Goal: Task Accomplishment & Management: Manage account settings

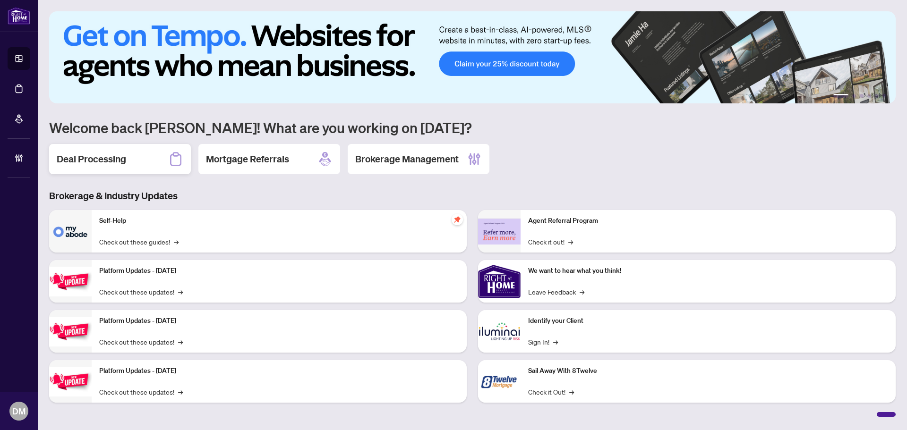
click at [100, 156] on h2 "Deal Processing" at bounding box center [91, 159] width 69 height 13
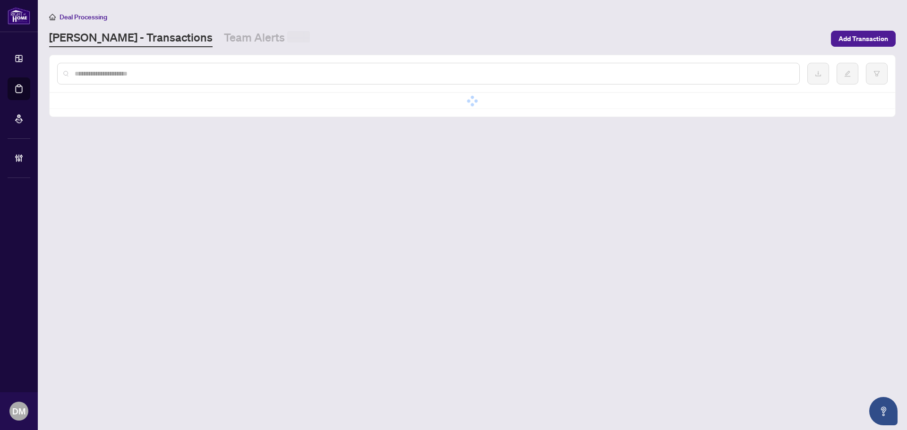
click at [224, 34] on link "Team Alerts" at bounding box center [267, 38] width 86 height 17
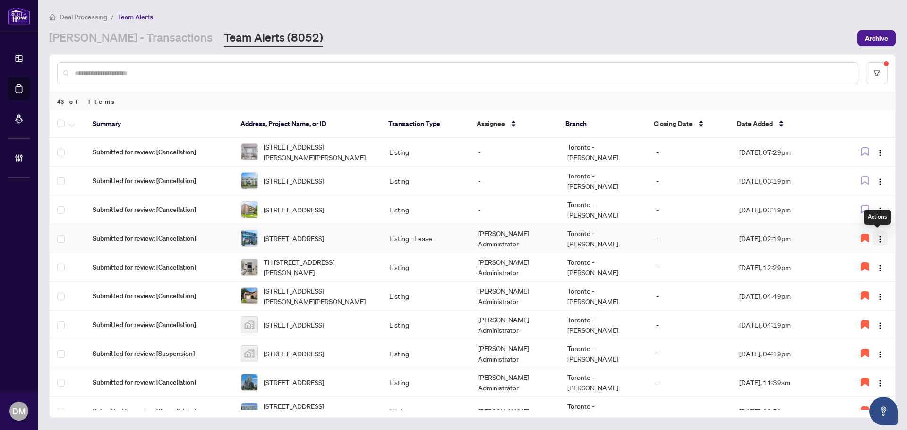
click at [881, 240] on button "button" at bounding box center [879, 238] width 15 height 15
click at [700, 235] on td "-" at bounding box center [689, 238] width 83 height 29
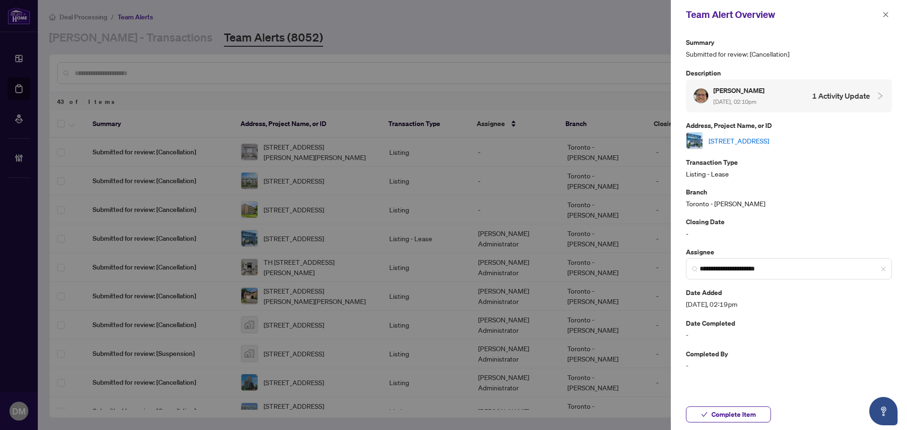
click at [769, 141] on link "2101-33 Singer Crt, Toronto, Ontario M2K 0B4, Canada" at bounding box center [738, 141] width 60 height 10
click at [737, 415] on span "Complete Item" at bounding box center [733, 414] width 44 height 15
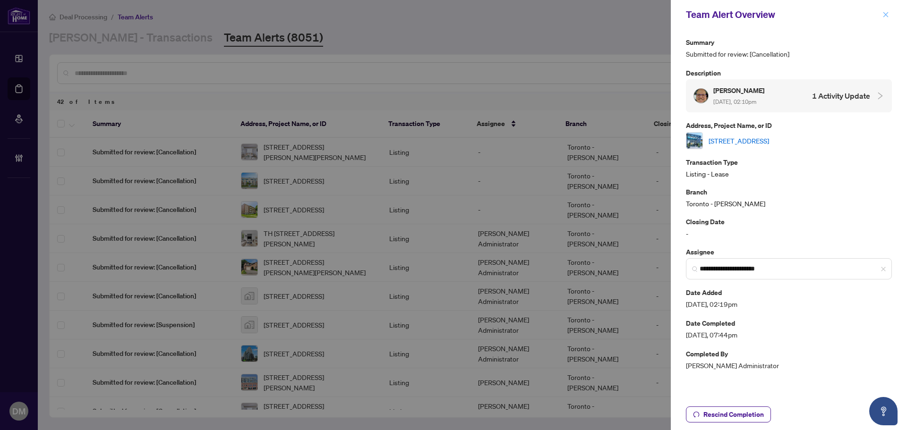
click at [889, 17] on button "button" at bounding box center [885, 14] width 12 height 11
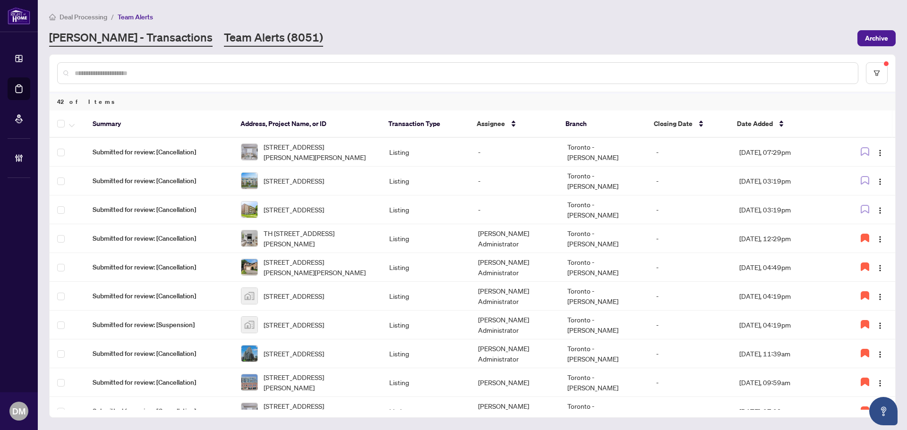
click at [127, 33] on link "RAHR - Transactions" at bounding box center [130, 38] width 163 height 17
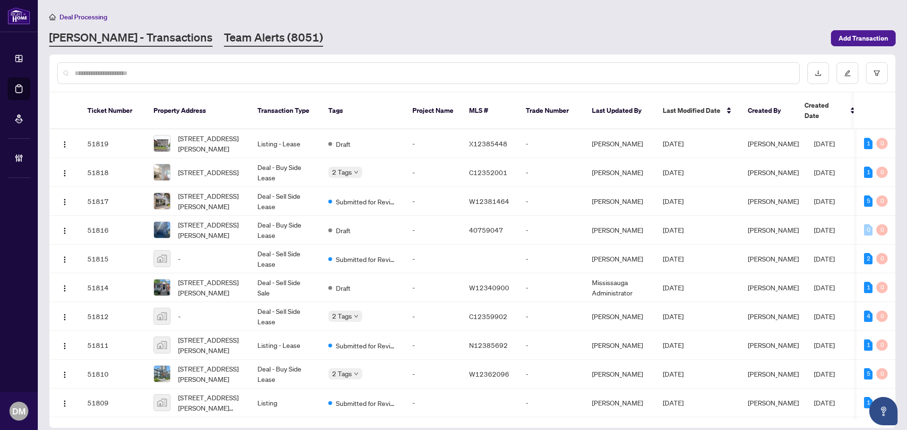
click at [225, 38] on link "Team Alerts (8051)" at bounding box center [273, 38] width 99 height 17
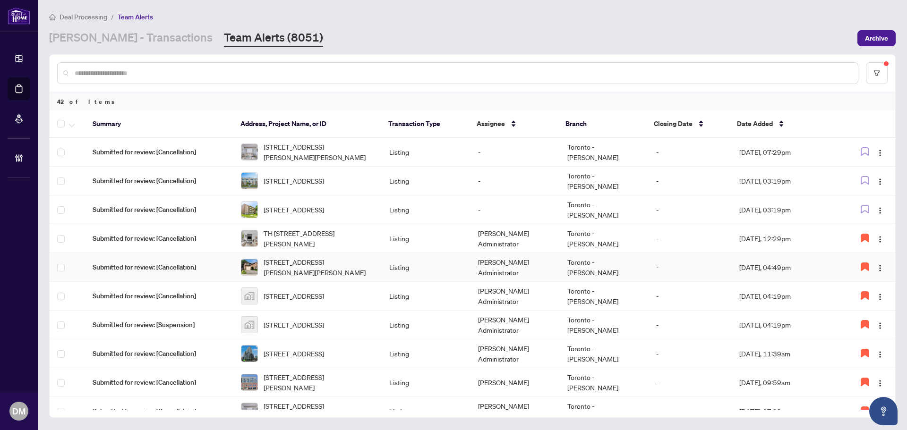
click at [633, 279] on td "Toronto - Don Mills" at bounding box center [604, 267] width 89 height 29
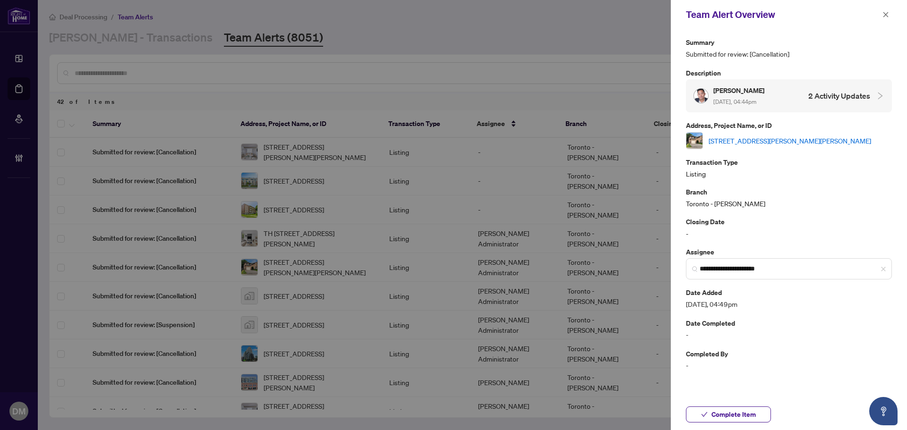
click at [785, 142] on link "58 Mercer Cres, Markham, Ontario L3P 4K3, Canada" at bounding box center [789, 141] width 162 height 10
click at [885, 15] on icon "close" at bounding box center [885, 14] width 5 height 5
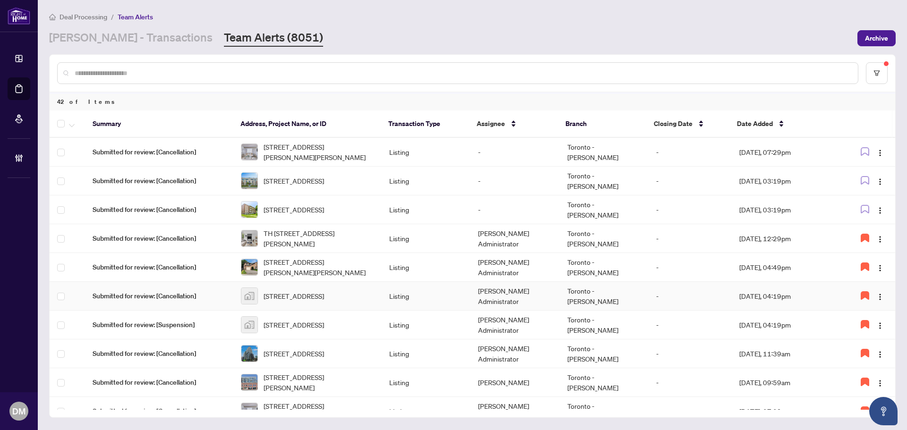
click at [457, 291] on td "Listing" at bounding box center [426, 296] width 89 height 29
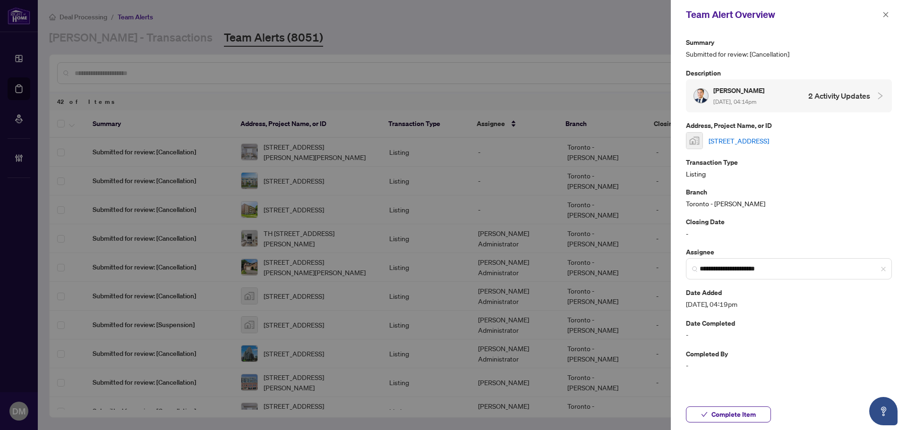
click at [747, 140] on link "[STREET_ADDRESS]" at bounding box center [738, 141] width 60 height 10
click at [697, 414] on button "Complete Item" at bounding box center [728, 415] width 85 height 16
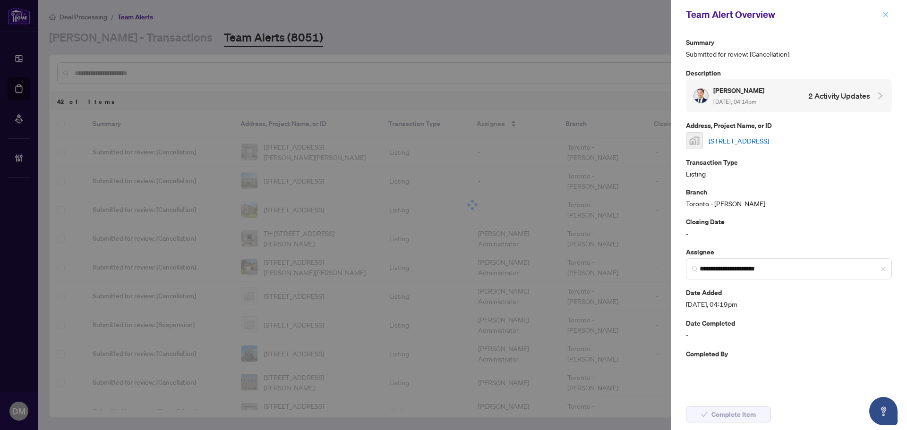
click at [887, 15] on icon "close" at bounding box center [885, 14] width 7 height 7
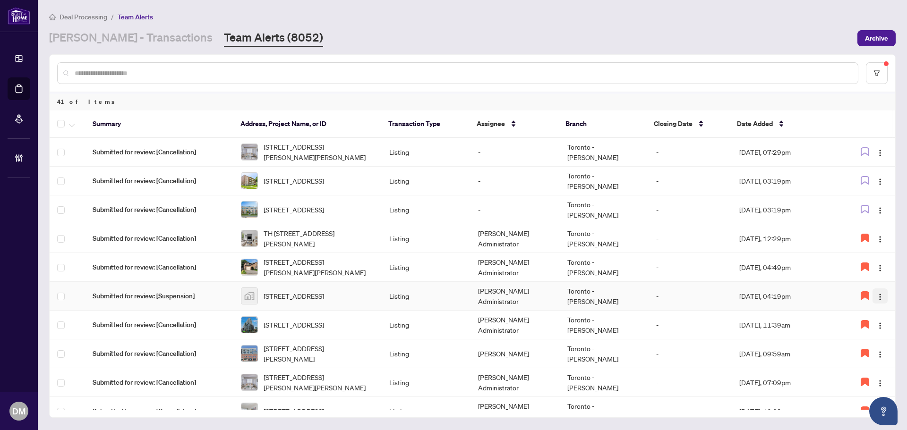
click at [878, 294] on img "button" at bounding box center [880, 297] width 8 height 8
drag, startPoint x: 861, startPoint y: 340, endPoint x: 859, endPoint y: 322, distance: 18.1
click at [860, 340] on span "Complete Item" at bounding box center [853, 345] width 48 height 10
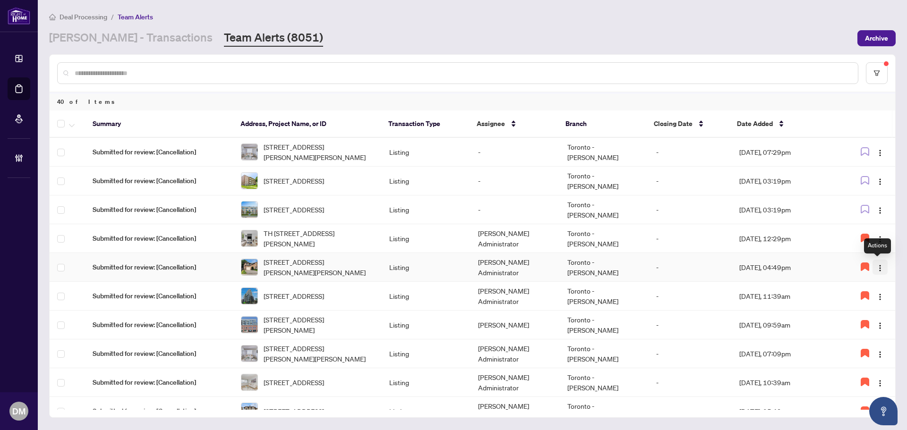
click at [876, 265] on img "button" at bounding box center [880, 268] width 8 height 8
click at [870, 316] on span "Complete Item" at bounding box center [853, 316] width 48 height 10
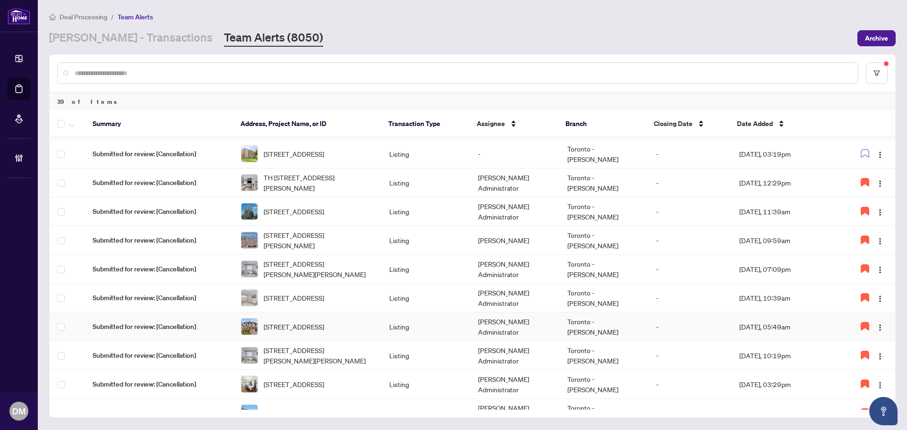
scroll to position [142, 0]
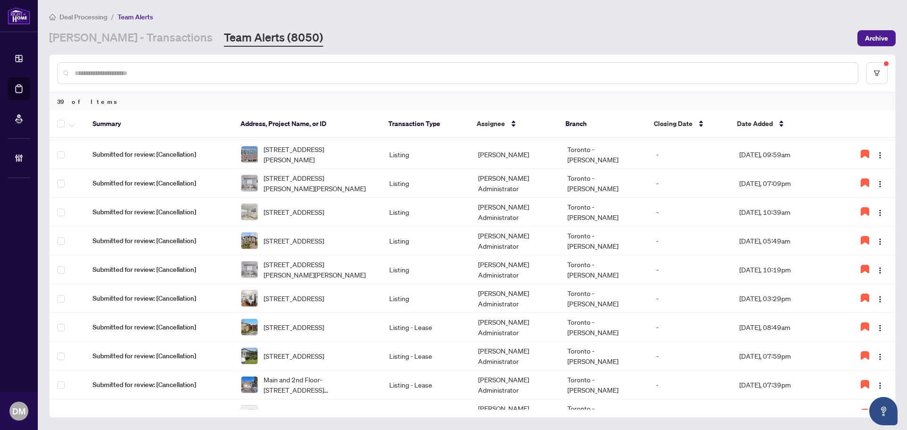
click at [268, 72] on input "text" at bounding box center [462, 73] width 775 height 10
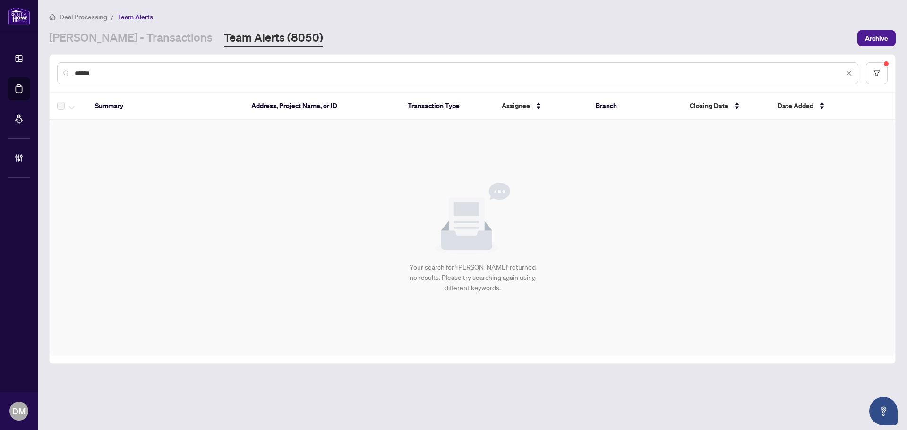
scroll to position [0, 0]
type input "*"
type input "*********"
click at [119, 41] on link "RAHR - Transactions" at bounding box center [130, 38] width 163 height 17
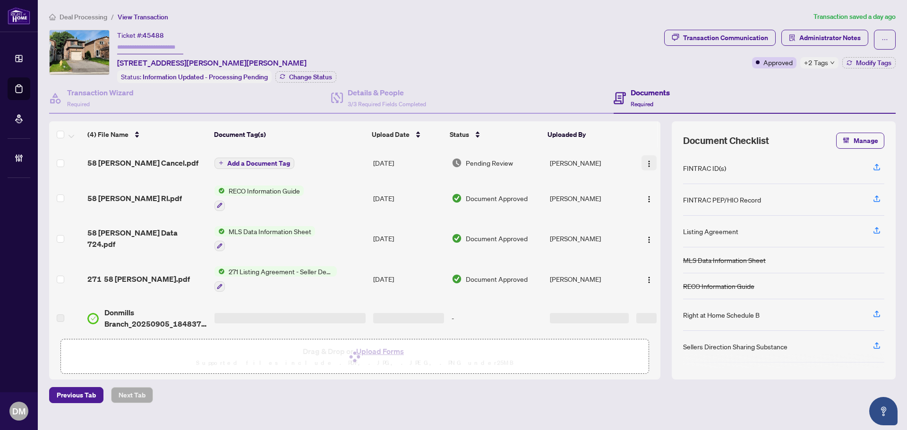
click at [645, 161] on img "button" at bounding box center [649, 164] width 8 height 8
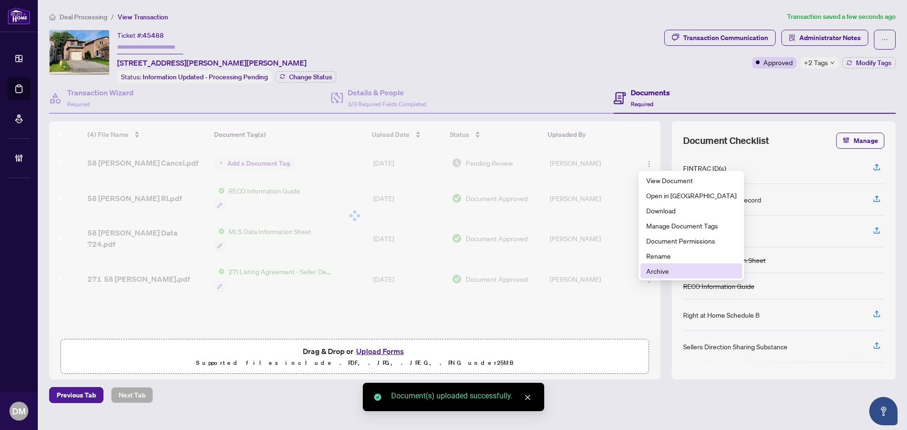
click at [662, 274] on span "Archive" at bounding box center [691, 271] width 90 height 10
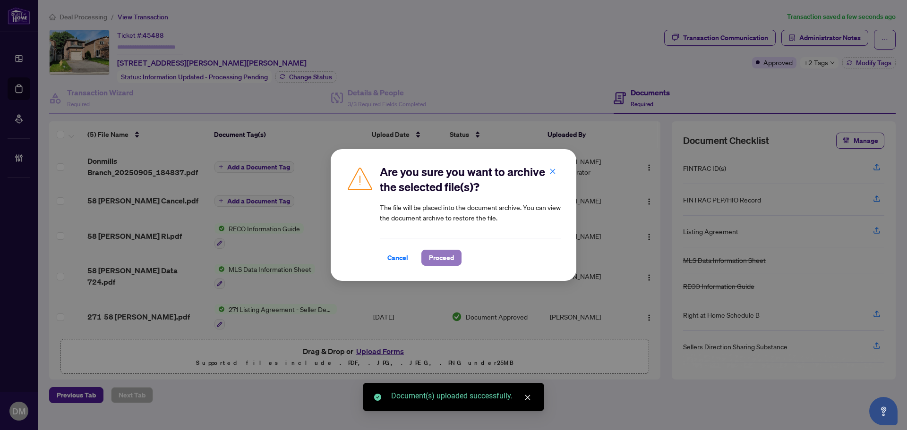
click at [433, 260] on span "Proceed" at bounding box center [441, 257] width 25 height 15
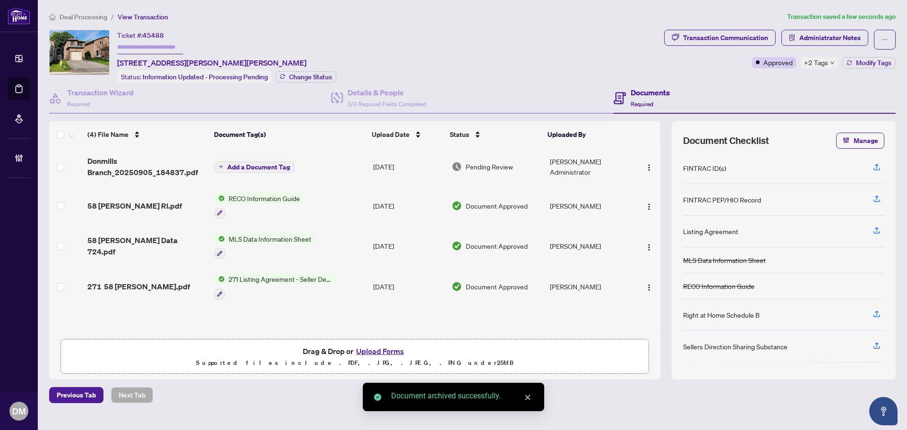
click at [646, 166] on img "button" at bounding box center [649, 168] width 8 height 8
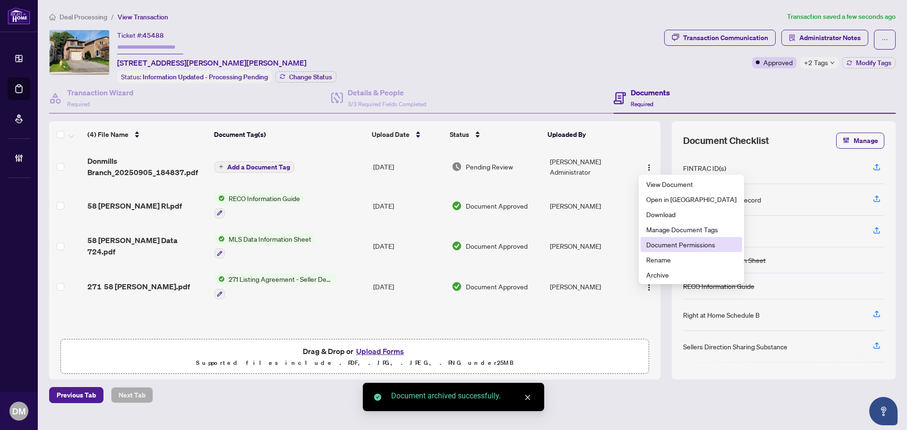
click at [678, 243] on span "Document Permissions" at bounding box center [691, 244] width 90 height 10
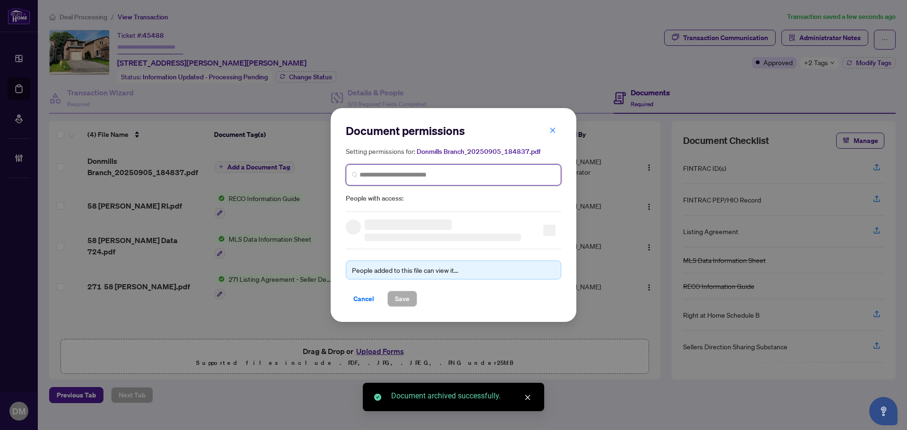
click at [424, 172] on input "search" at bounding box center [456, 175] width 195 height 10
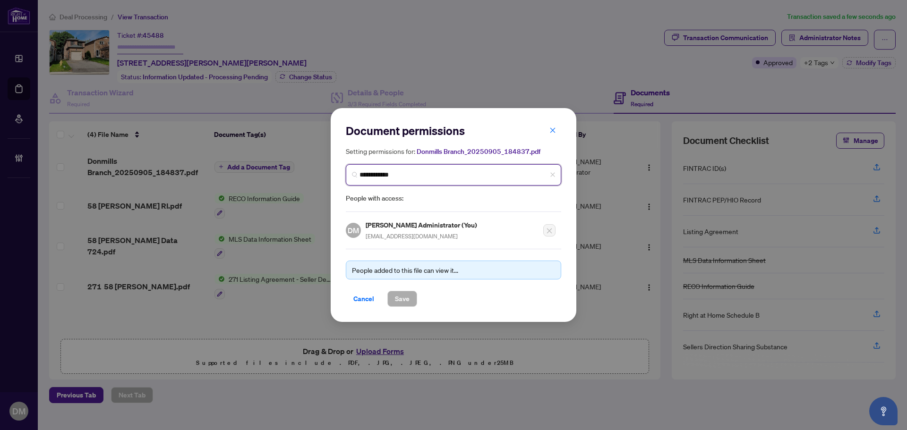
type input "**********"
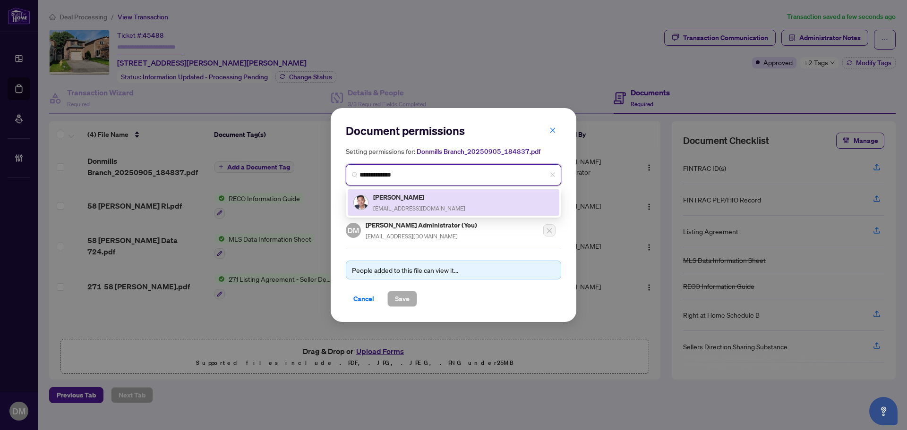
click at [442, 202] on div "Garland Zheng garland@garlandteam.com" at bounding box center [453, 203] width 200 height 22
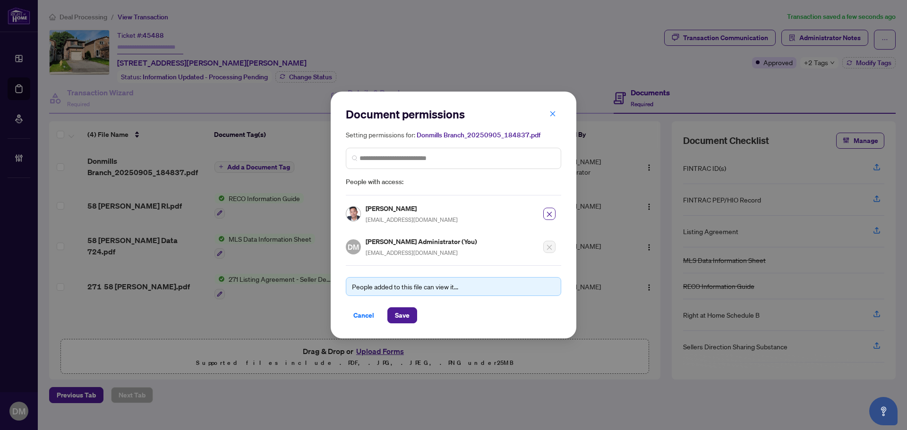
drag, startPoint x: 407, startPoint y: 311, endPoint x: 420, endPoint y: 306, distance: 14.4
click at [407, 312] on span "Save" at bounding box center [402, 315] width 15 height 15
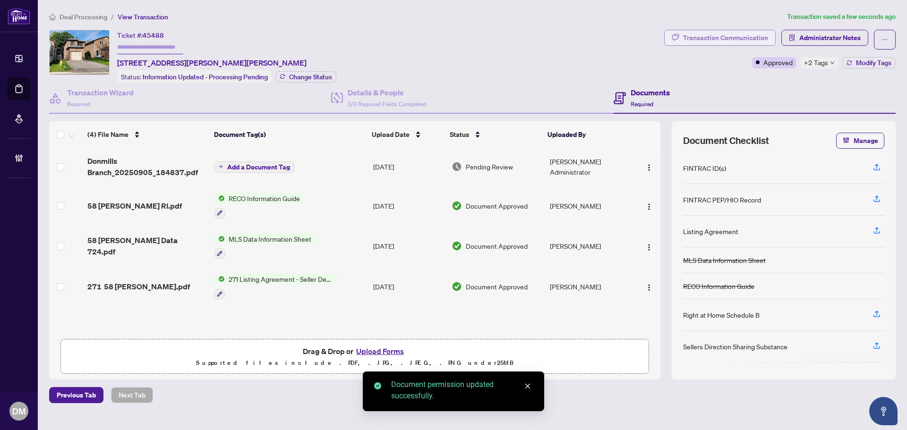
click at [728, 31] on div "Transaction Communication" at bounding box center [725, 37] width 85 height 15
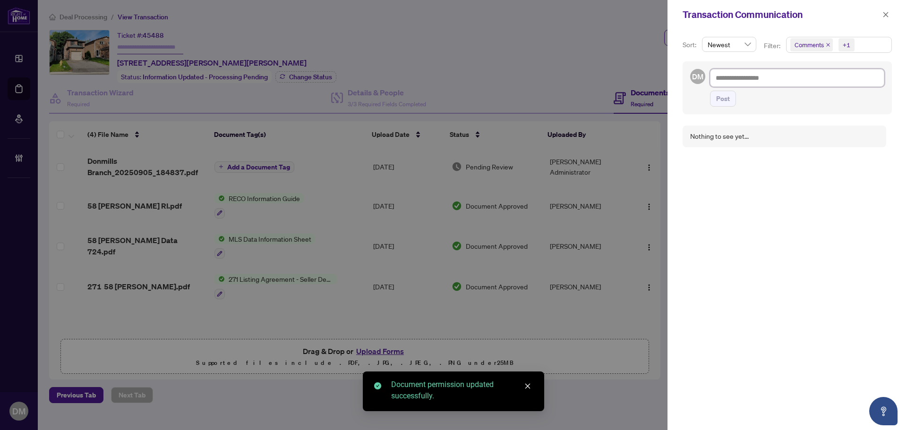
click at [778, 85] on textarea at bounding box center [797, 78] width 174 height 18
paste textarea "**********"
type textarea "**********"
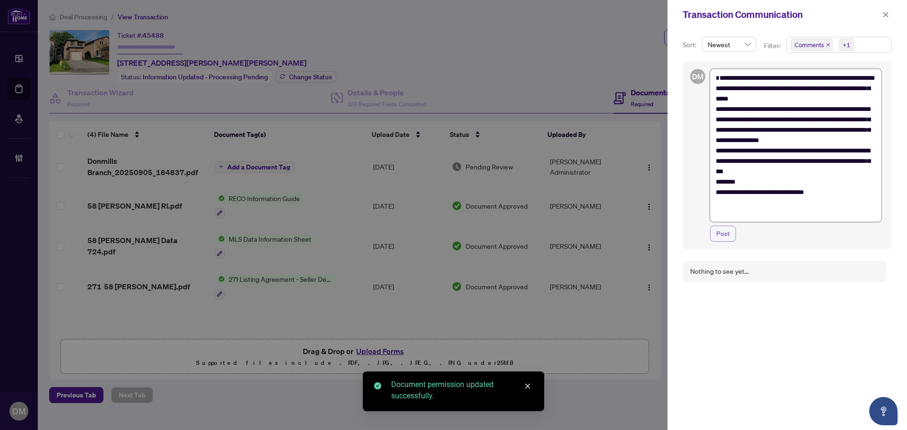
type textarea "**********"
click at [717, 241] on span "Post" at bounding box center [723, 233] width 14 height 15
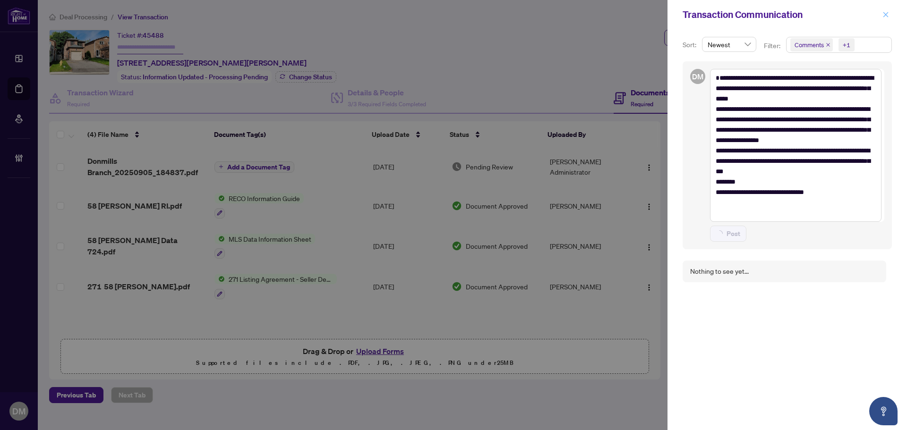
type textarea "**********"
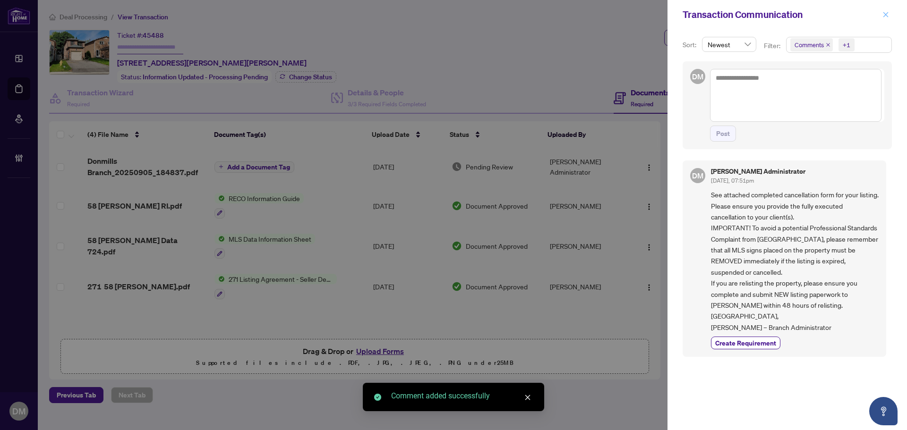
click at [889, 14] on button "button" at bounding box center [885, 14] width 12 height 11
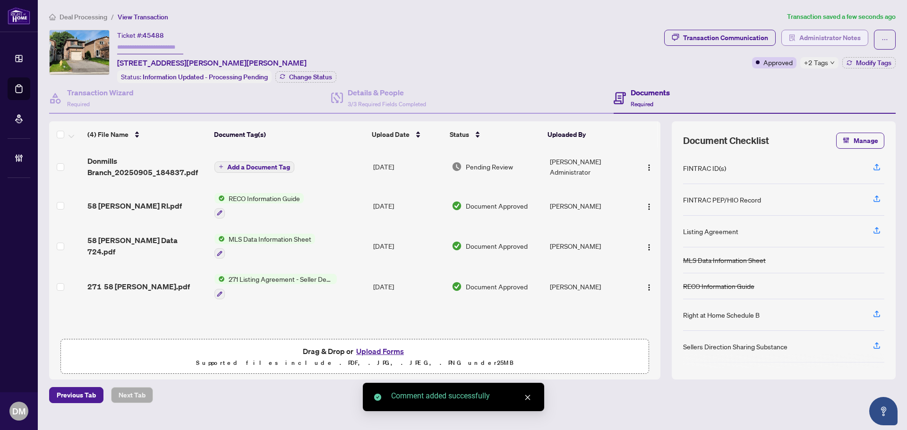
click at [828, 42] on span "Administrator Notes" at bounding box center [829, 37] width 61 height 15
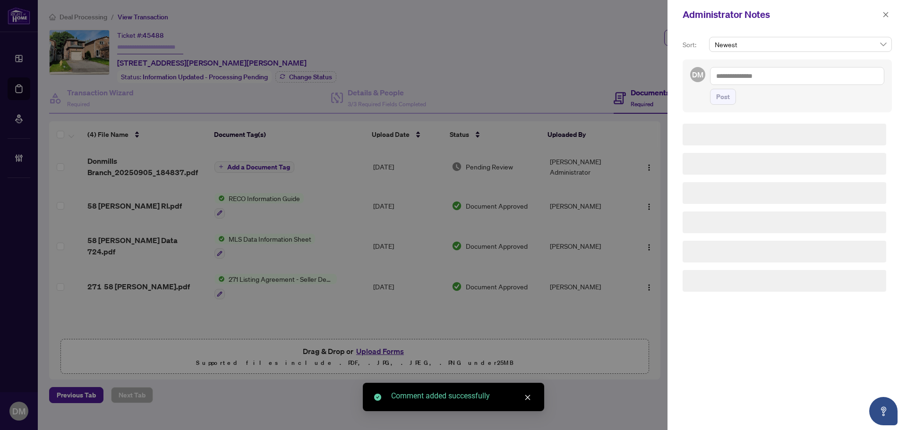
click at [794, 77] on textarea at bounding box center [797, 76] width 174 height 18
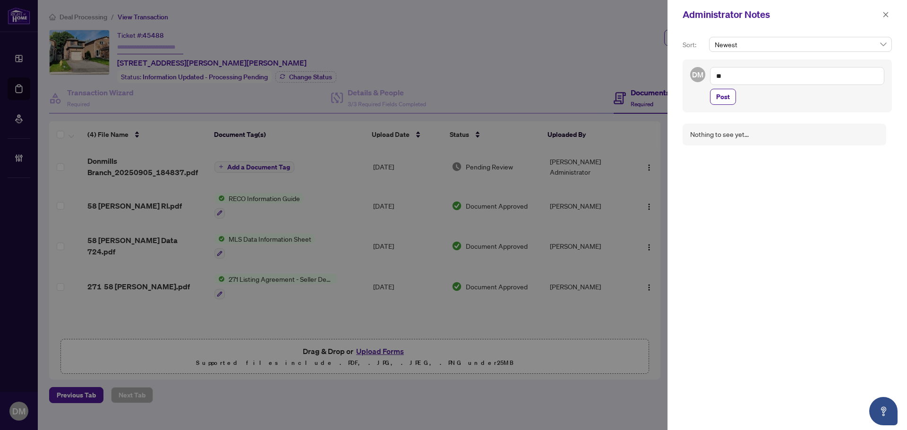
type textarea "*"
click at [877, 25] on div "Administrator Notes" at bounding box center [786, 14] width 239 height 29
click at [887, 17] on icon "close" at bounding box center [885, 14] width 7 height 7
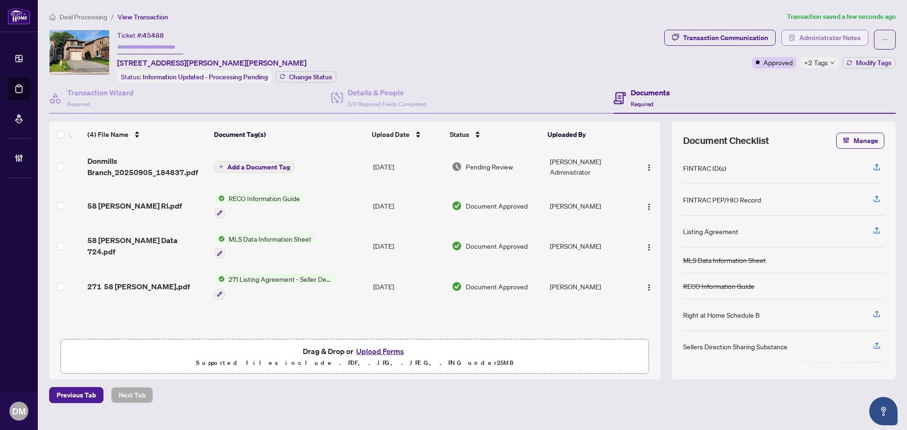
click at [823, 44] on span "Administrator Notes" at bounding box center [829, 37] width 61 height 15
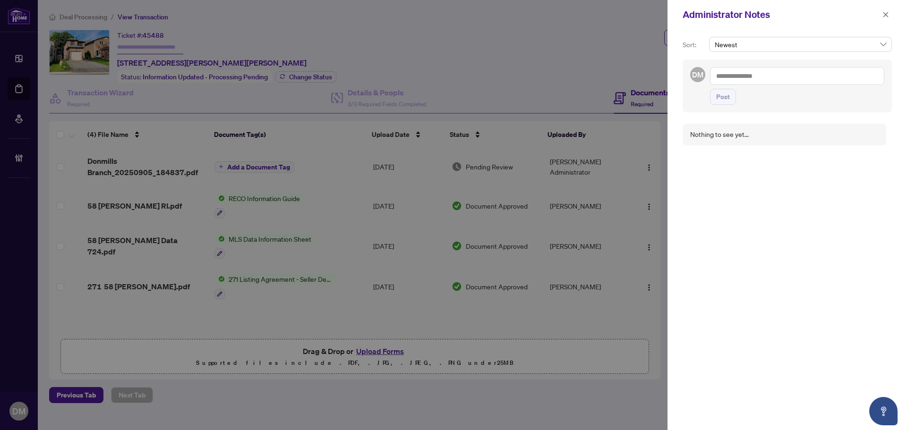
click at [881, 25] on div "Administrator Notes" at bounding box center [786, 14] width 239 height 29
click at [886, 17] on icon "close" at bounding box center [885, 14] width 7 height 7
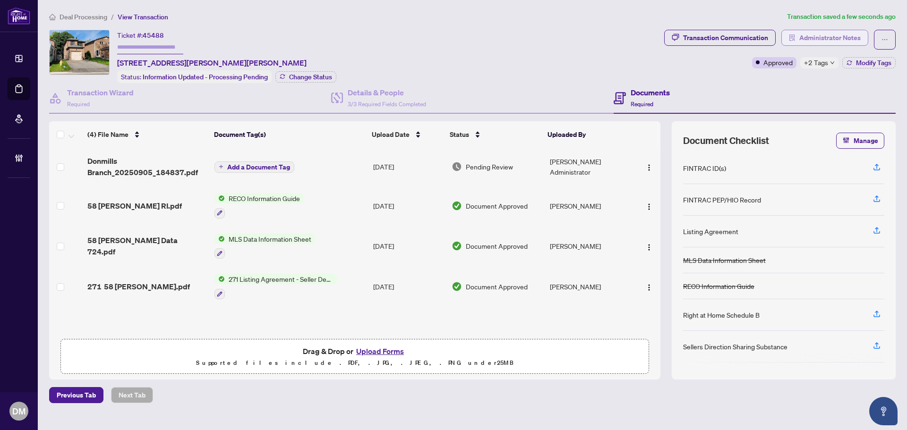
click at [819, 39] on span "Administrator Notes" at bounding box center [829, 37] width 61 height 15
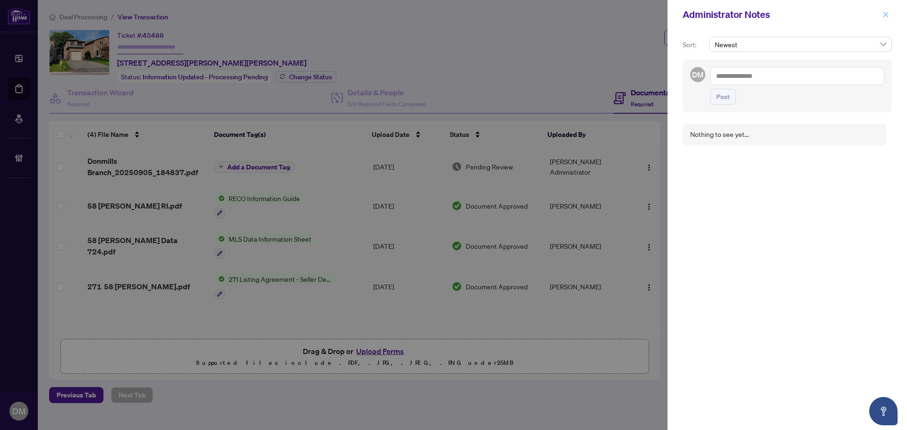
click at [885, 17] on icon "close" at bounding box center [885, 14] width 7 height 7
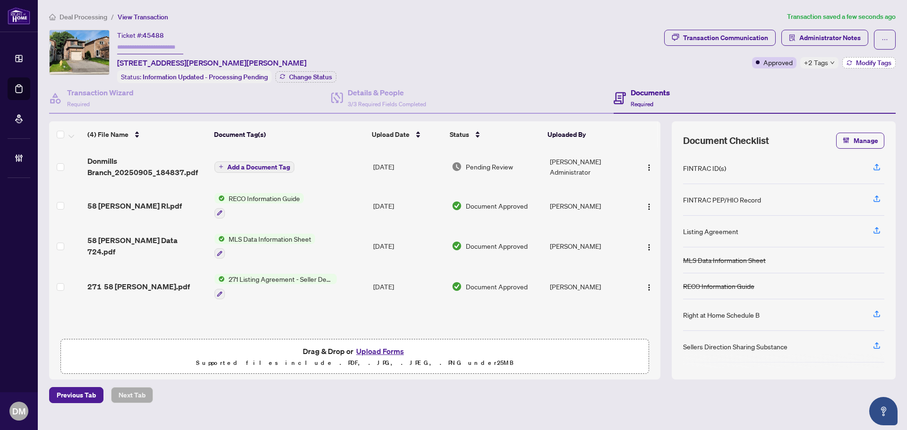
click at [871, 60] on span "Modify Tags" at bounding box center [873, 62] width 35 height 7
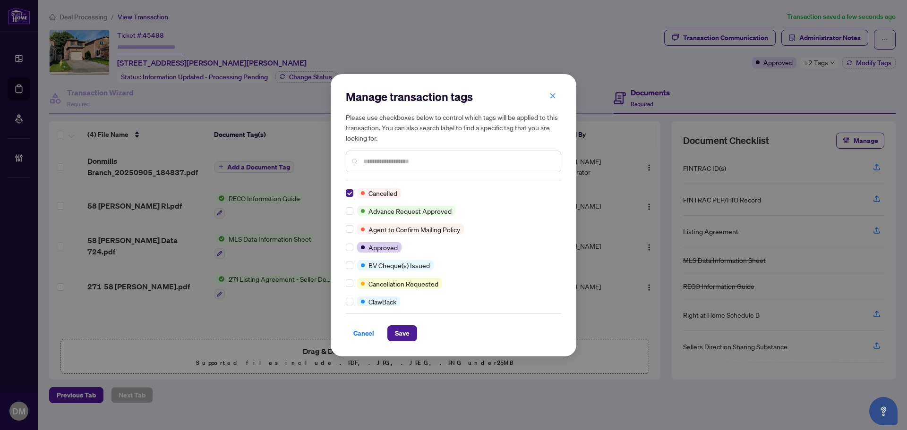
click at [410, 341] on div "Manage transaction tags Please use checkboxes below to control which tags will …" at bounding box center [454, 215] width 246 height 282
click at [406, 338] on span "Save" at bounding box center [402, 333] width 15 height 15
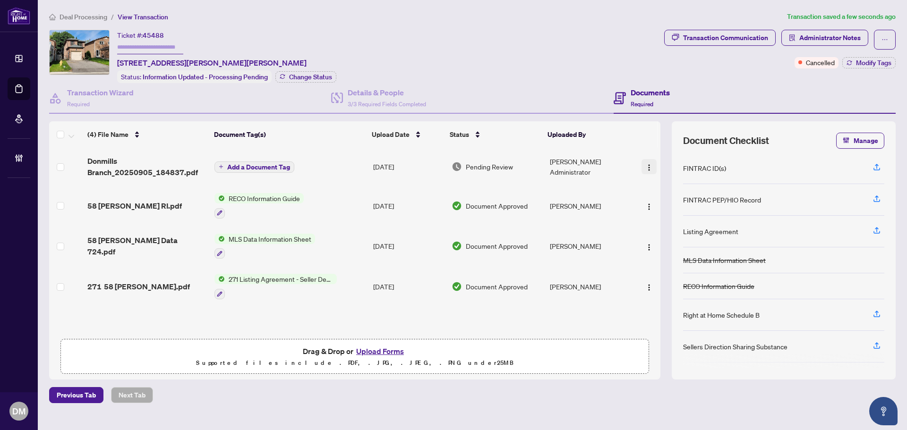
click at [645, 161] on span "button" at bounding box center [649, 166] width 8 height 10
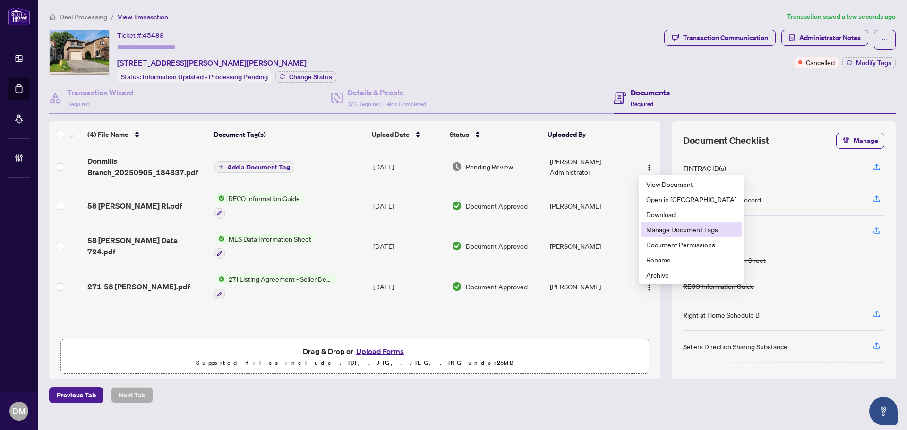
click at [684, 229] on span "Manage Document Tags" at bounding box center [691, 229] width 90 height 10
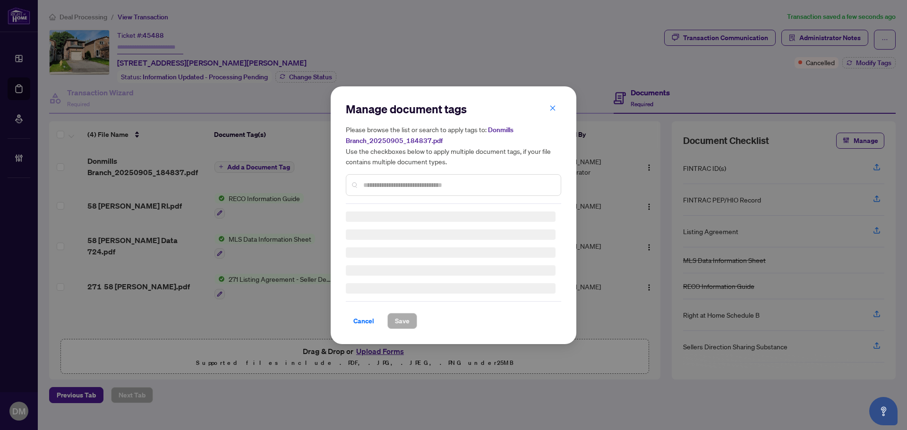
click at [417, 181] on div "Manage document tags Please browse the list or search to apply tags to: Donmill…" at bounding box center [453, 153] width 215 height 102
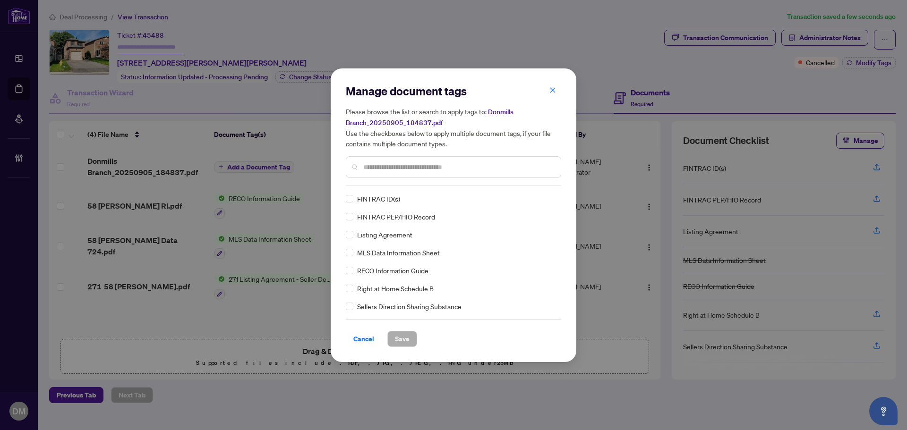
drag, startPoint x: 411, startPoint y: 166, endPoint x: 402, endPoint y: 162, distance: 9.6
click at [406, 164] on input "text" at bounding box center [458, 167] width 190 height 10
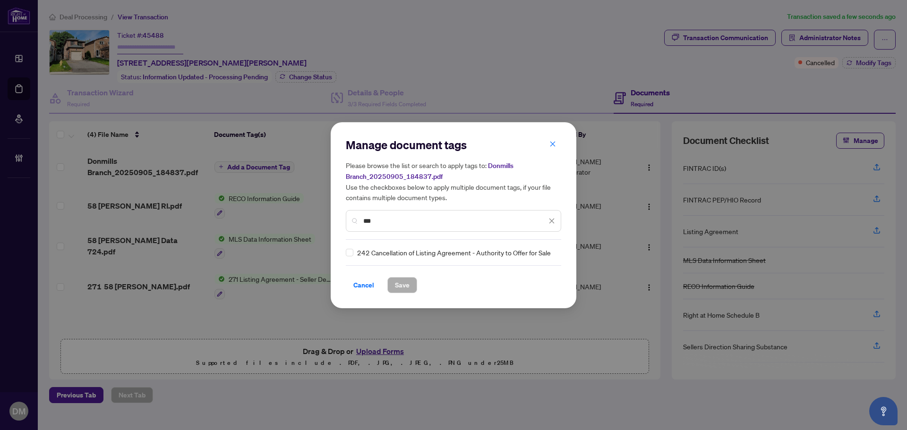
type input "***"
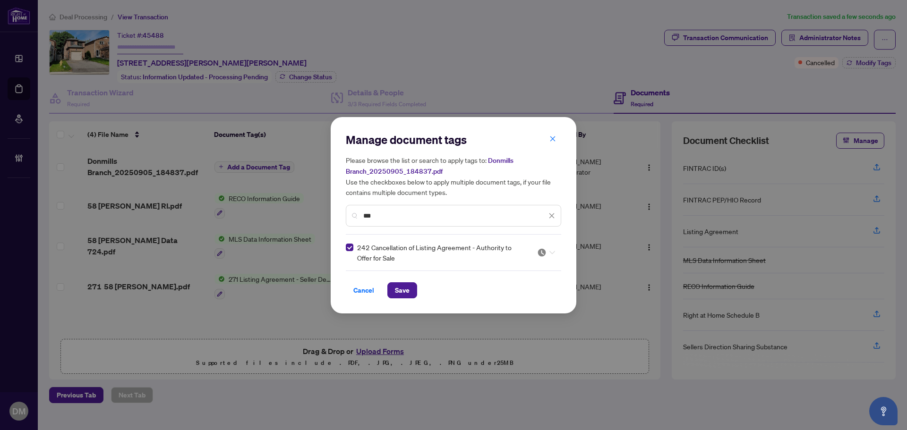
click at [538, 252] on img at bounding box center [541, 252] width 9 height 9
click at [513, 302] on div "Approved" at bounding box center [517, 298] width 60 height 10
click at [400, 292] on span "Save" at bounding box center [402, 290] width 15 height 15
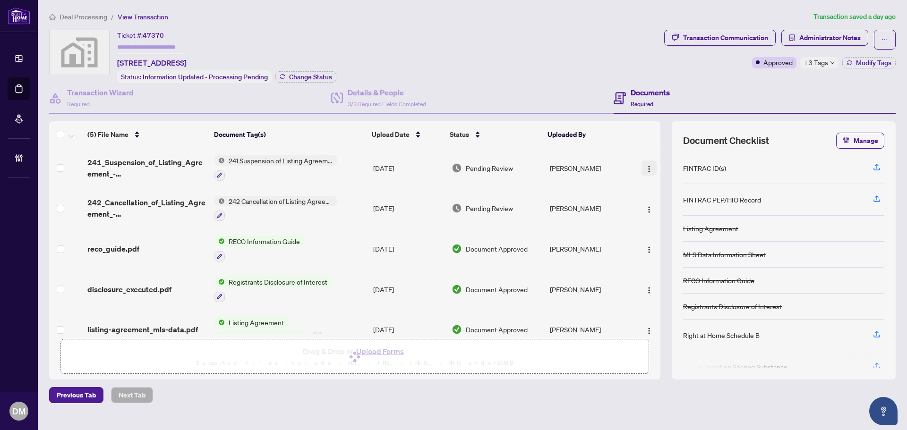
click at [645, 166] on img "button" at bounding box center [649, 169] width 8 height 8
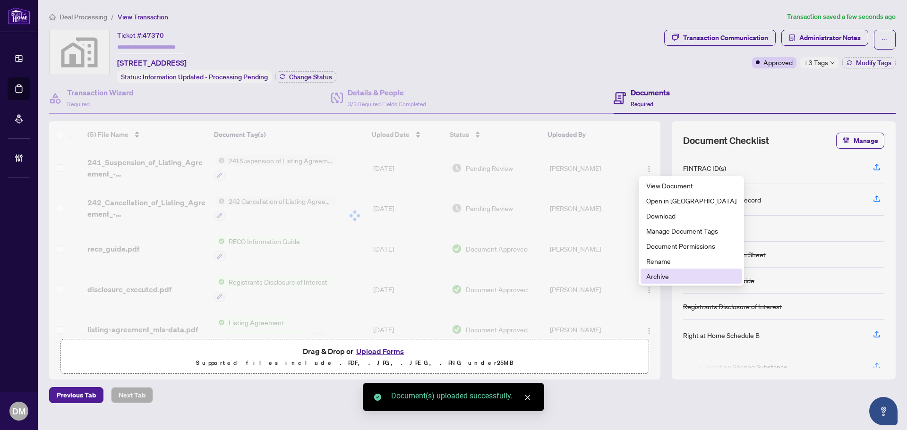
click at [662, 276] on span "Archive" at bounding box center [691, 276] width 90 height 10
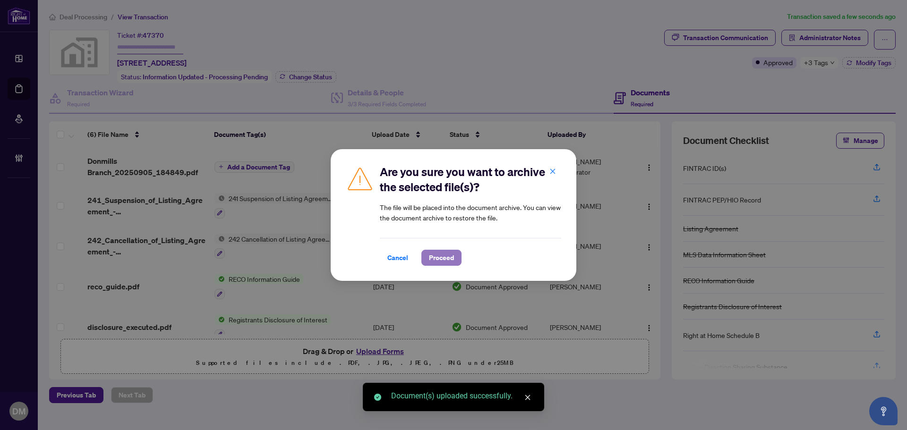
click at [459, 259] on button "Proceed" at bounding box center [441, 258] width 40 height 16
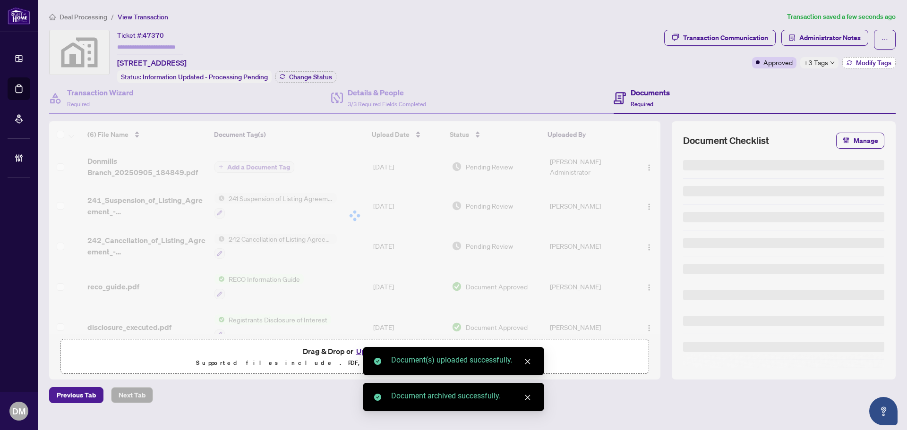
click at [865, 62] on span "Modify Tags" at bounding box center [873, 62] width 35 height 7
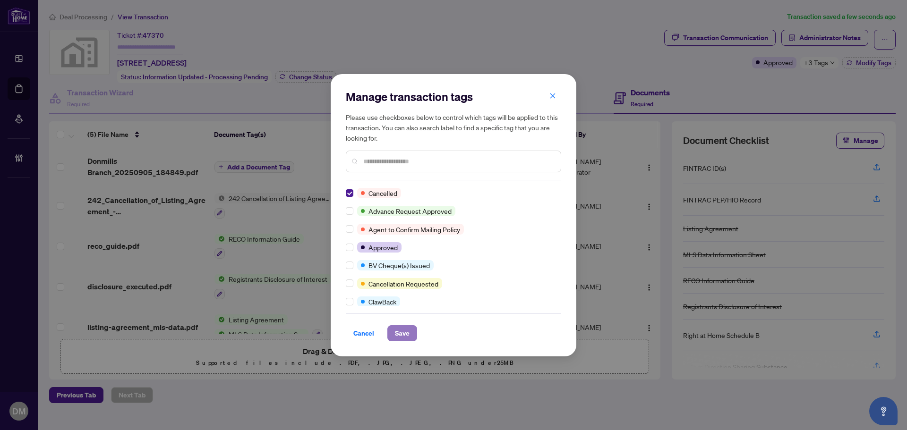
click at [399, 336] on span "Save" at bounding box center [402, 333] width 15 height 15
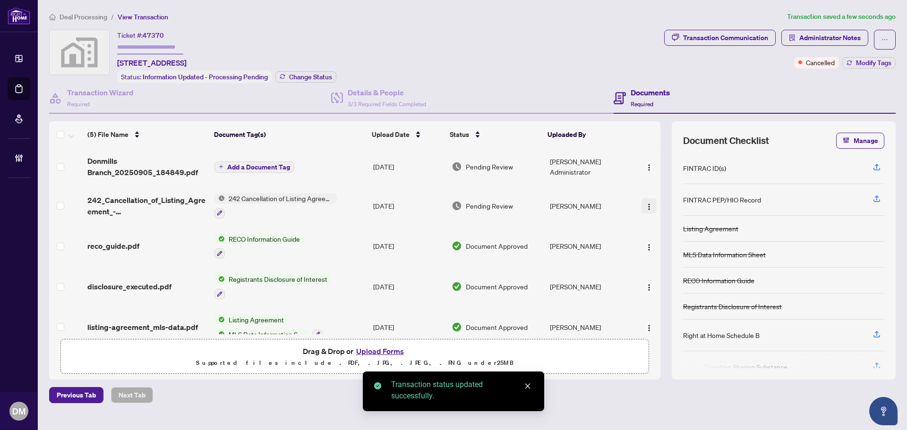
click at [645, 198] on button "button" at bounding box center [648, 205] width 15 height 15
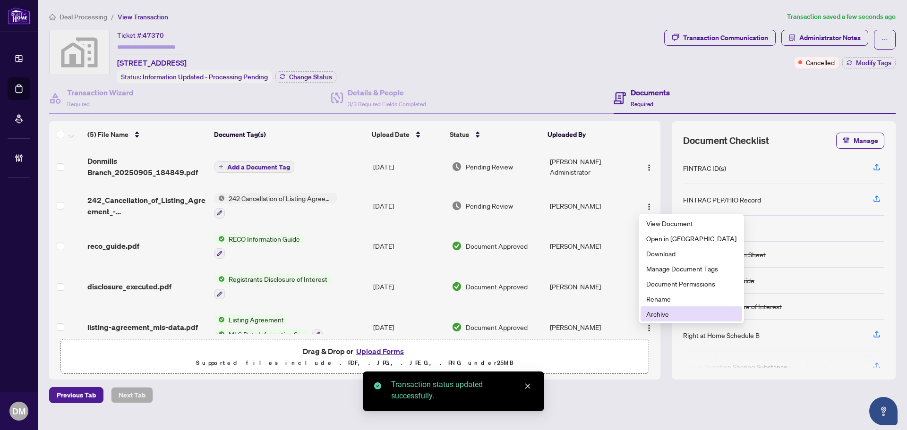
click at [663, 309] on span "Archive" at bounding box center [691, 314] width 90 height 10
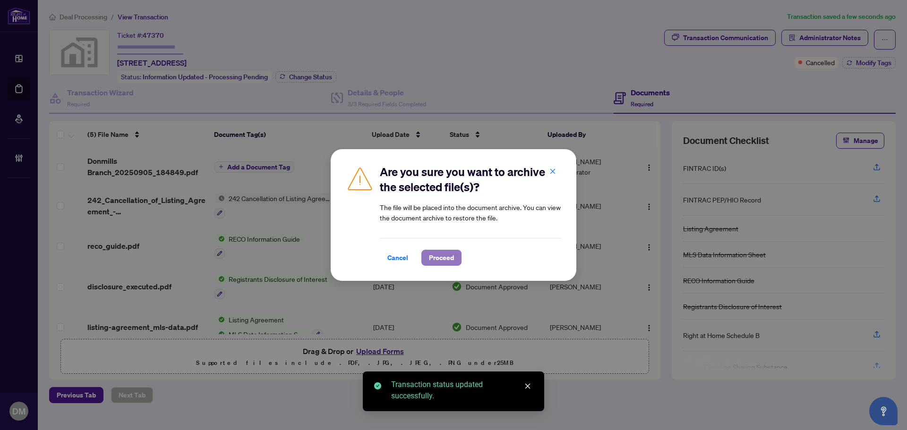
click at [447, 256] on span "Proceed" at bounding box center [441, 257] width 25 height 15
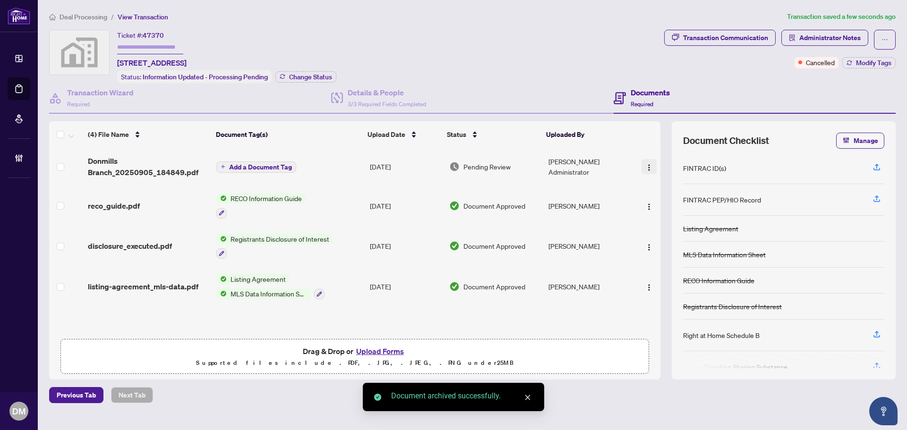
click at [647, 164] on img "button" at bounding box center [649, 168] width 8 height 8
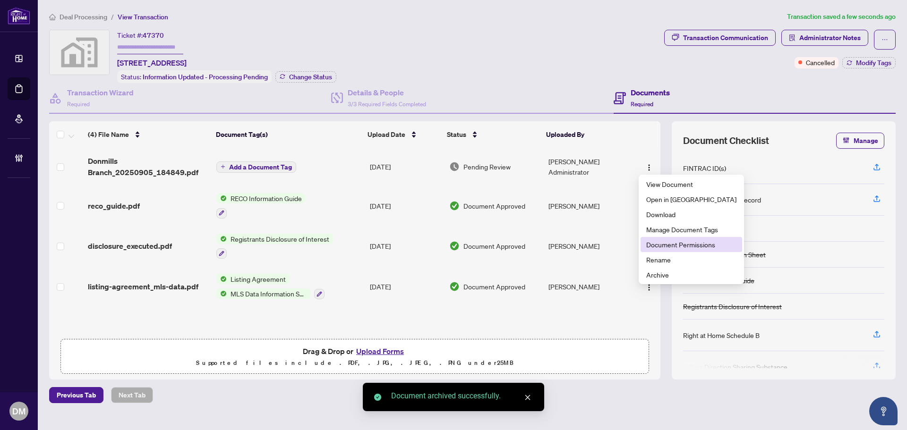
click at [681, 246] on span "Document Permissions" at bounding box center [691, 244] width 90 height 10
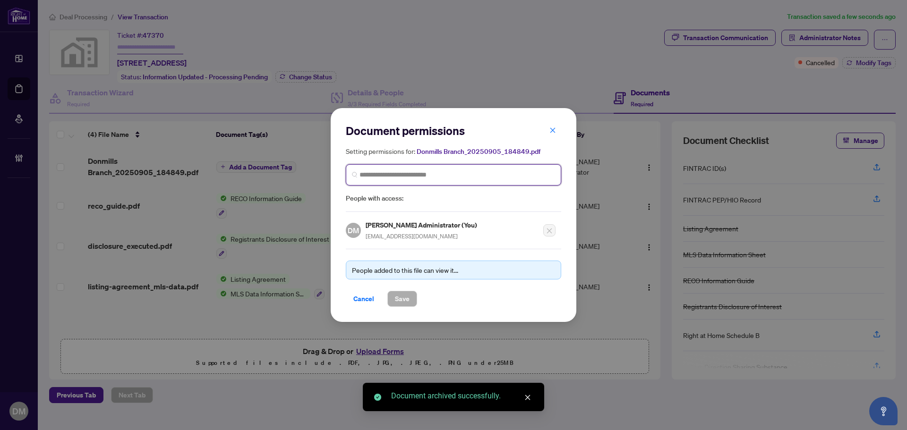
click at [463, 172] on input "search" at bounding box center [456, 175] width 195 height 10
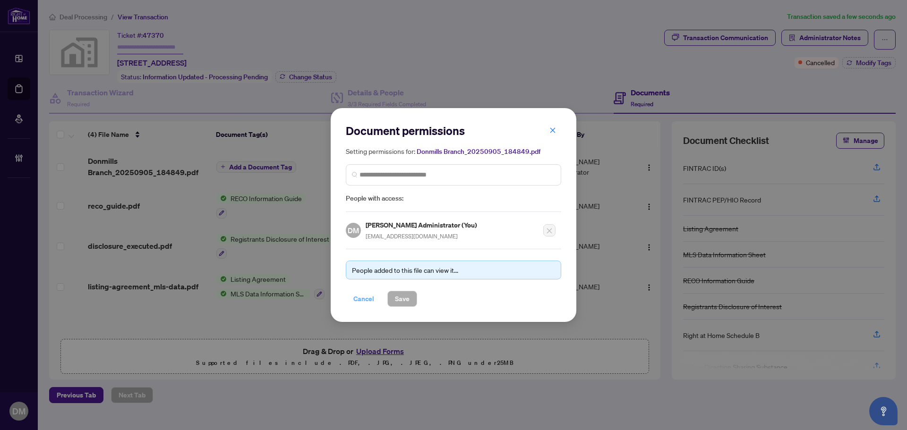
click at [368, 302] on span "Cancel" at bounding box center [363, 298] width 21 height 15
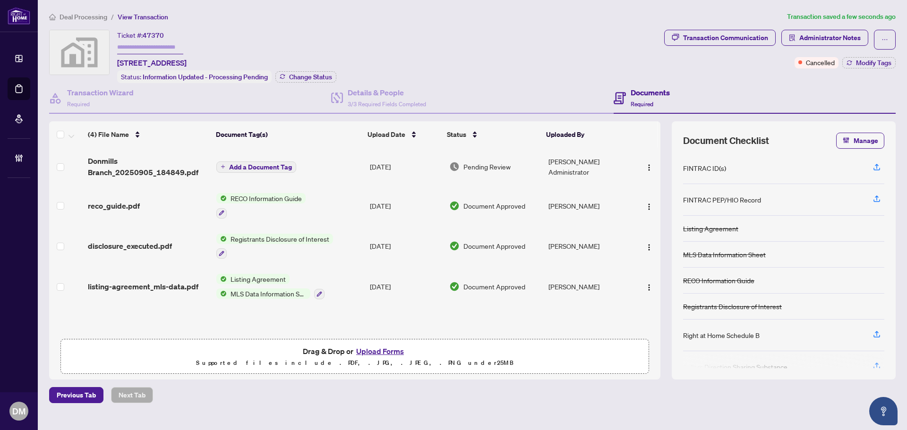
drag, startPoint x: 644, startPoint y: 165, endPoint x: 644, endPoint y: 174, distance: 9.5
click at [645, 164] on img "button" at bounding box center [649, 168] width 8 height 8
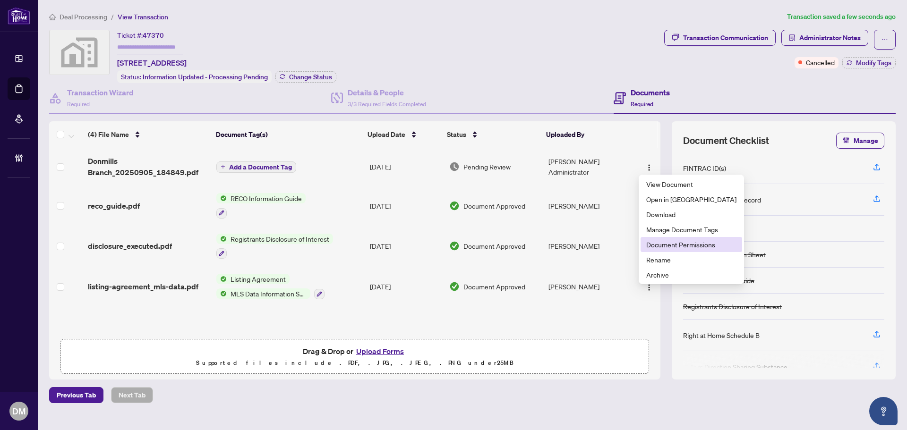
click at [671, 247] on span "Document Permissions" at bounding box center [691, 244] width 90 height 10
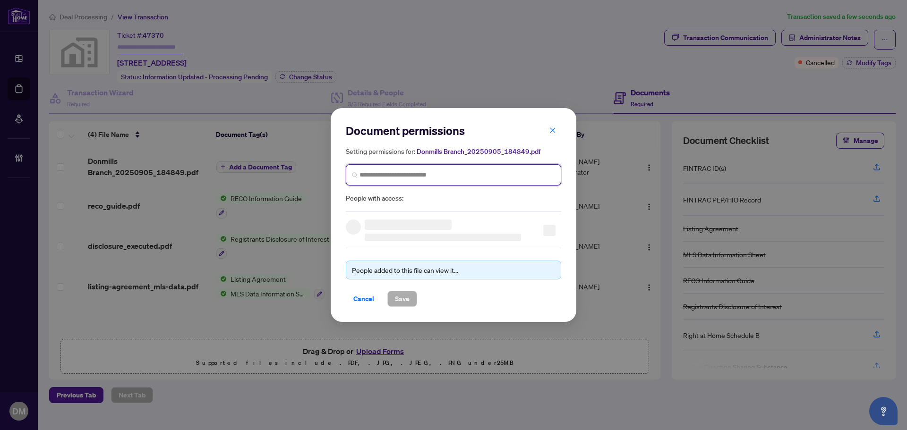
click at [447, 177] on input "search" at bounding box center [456, 175] width 195 height 10
type input "**********"
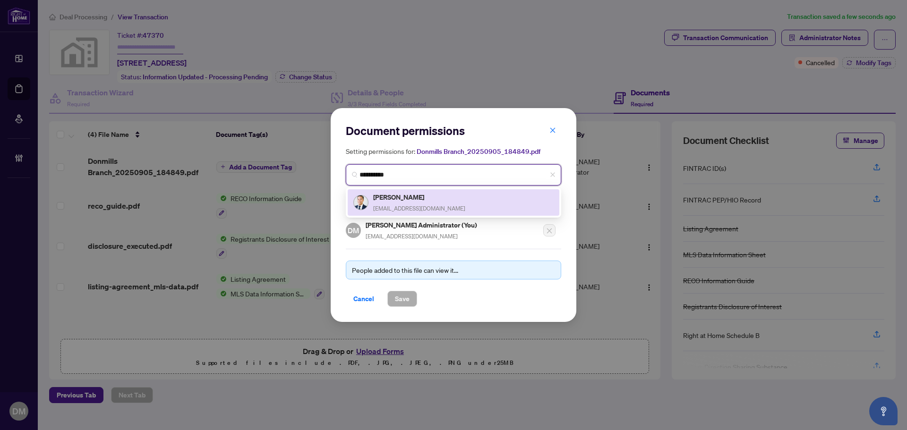
click at [392, 202] on div "[PERSON_NAME] [EMAIL_ADDRESS][DOMAIN_NAME]" at bounding box center [419, 203] width 92 height 22
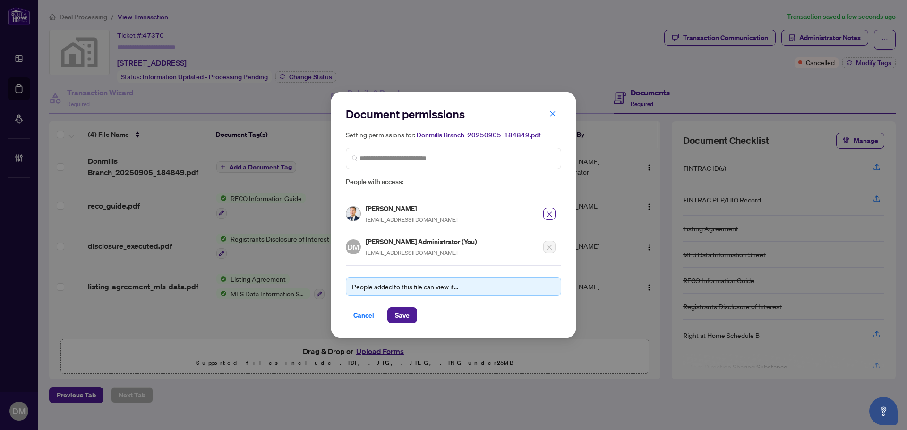
drag, startPoint x: 409, startPoint y: 311, endPoint x: 425, endPoint y: 296, distance: 22.0
click at [408, 311] on button "Save" at bounding box center [402, 315] width 30 height 16
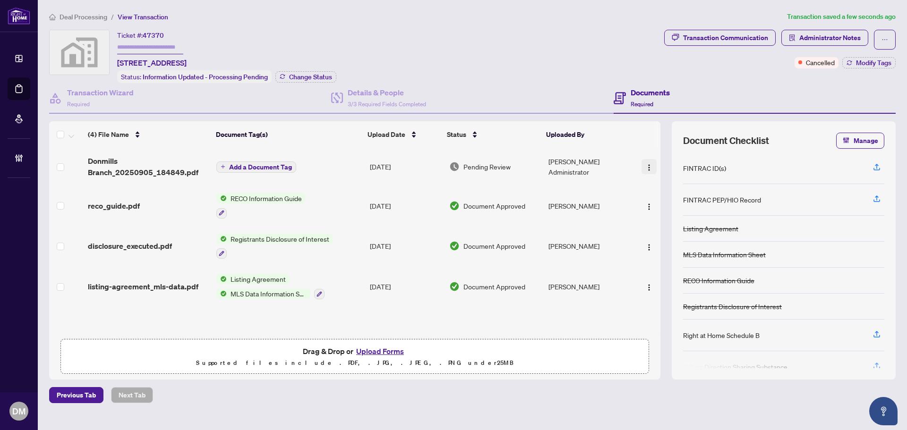
click at [649, 164] on img "button" at bounding box center [649, 168] width 8 height 8
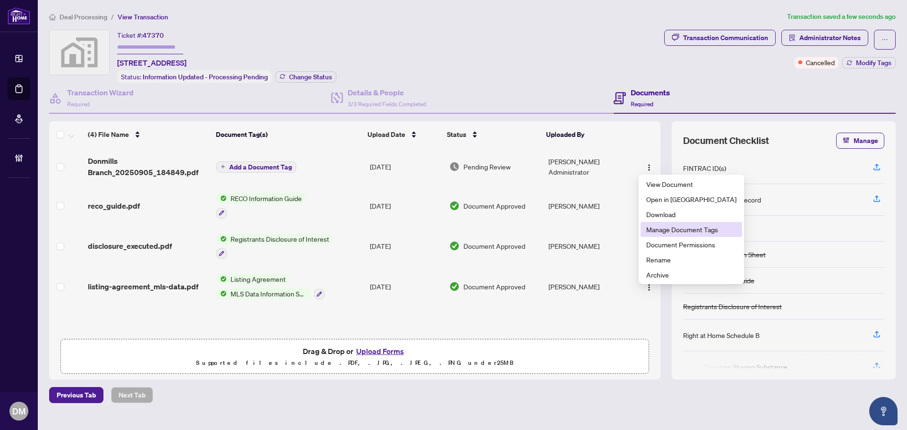
click at [697, 229] on span "Manage Document Tags" at bounding box center [691, 229] width 90 height 10
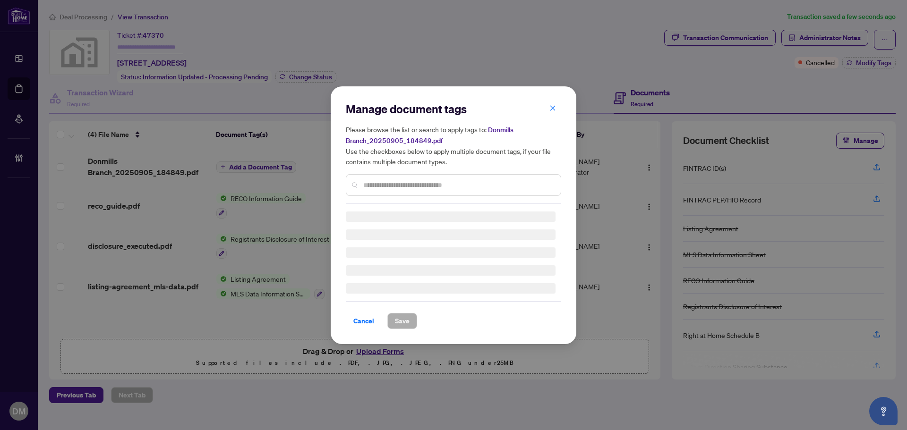
click at [423, 184] on div "Manage document tags Please browse the list or search to apply tags to: Donmill…" at bounding box center [453, 153] width 215 height 102
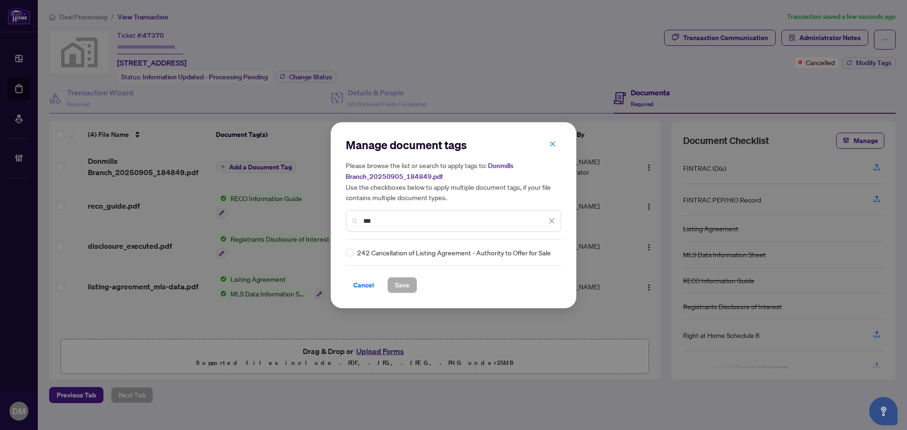
type input "***"
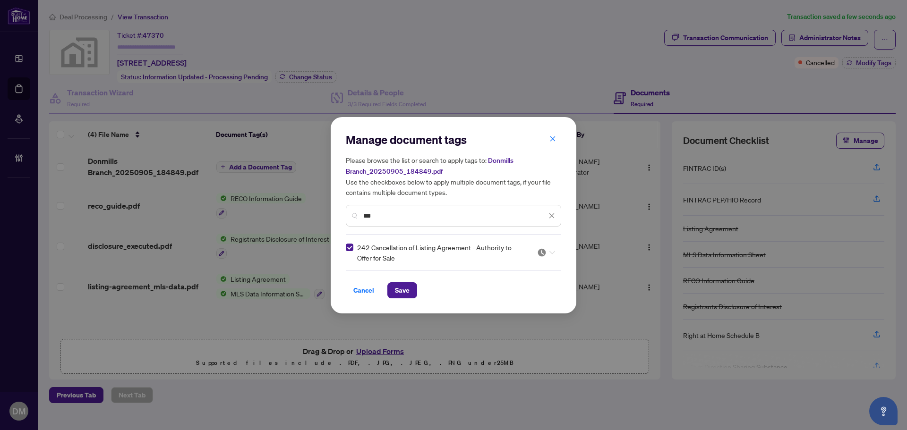
drag, startPoint x: 536, startPoint y: 254, endPoint x: 515, endPoint y: 295, distance: 45.8
click at [537, 254] on div at bounding box center [543, 252] width 24 height 9
click at [511, 298] on div "Approved" at bounding box center [517, 298] width 60 height 10
click at [413, 298] on div "Manage document tags Please browse the list or search to apply tags to: Donmill…" at bounding box center [454, 215] width 246 height 196
click at [406, 289] on span "Save" at bounding box center [402, 290] width 15 height 15
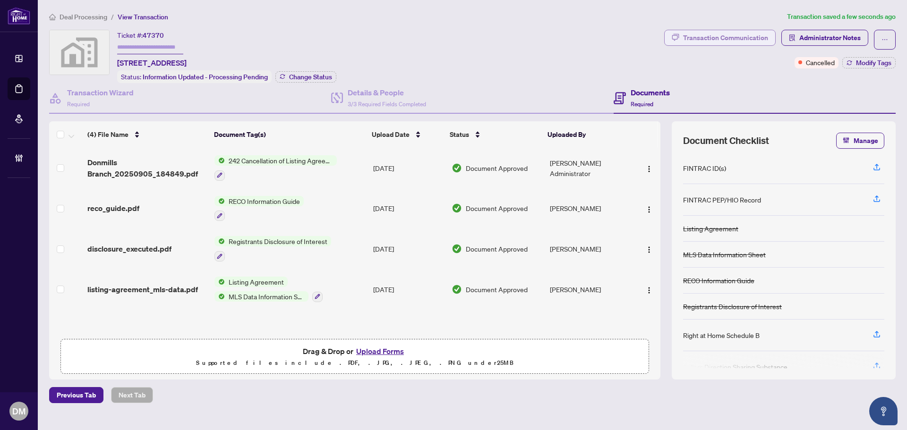
click at [747, 34] on div "Transaction Communication" at bounding box center [725, 37] width 85 height 15
